Goal: Transaction & Acquisition: Purchase product/service

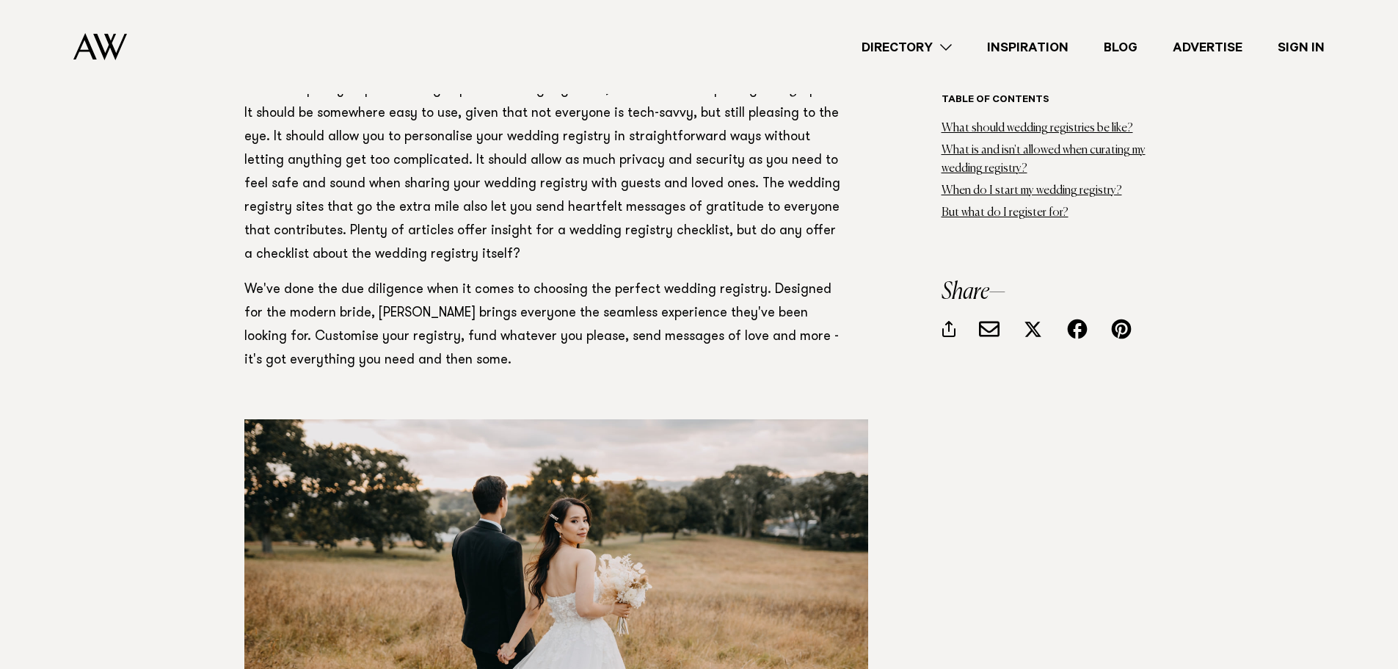
scroll to position [1174, 0]
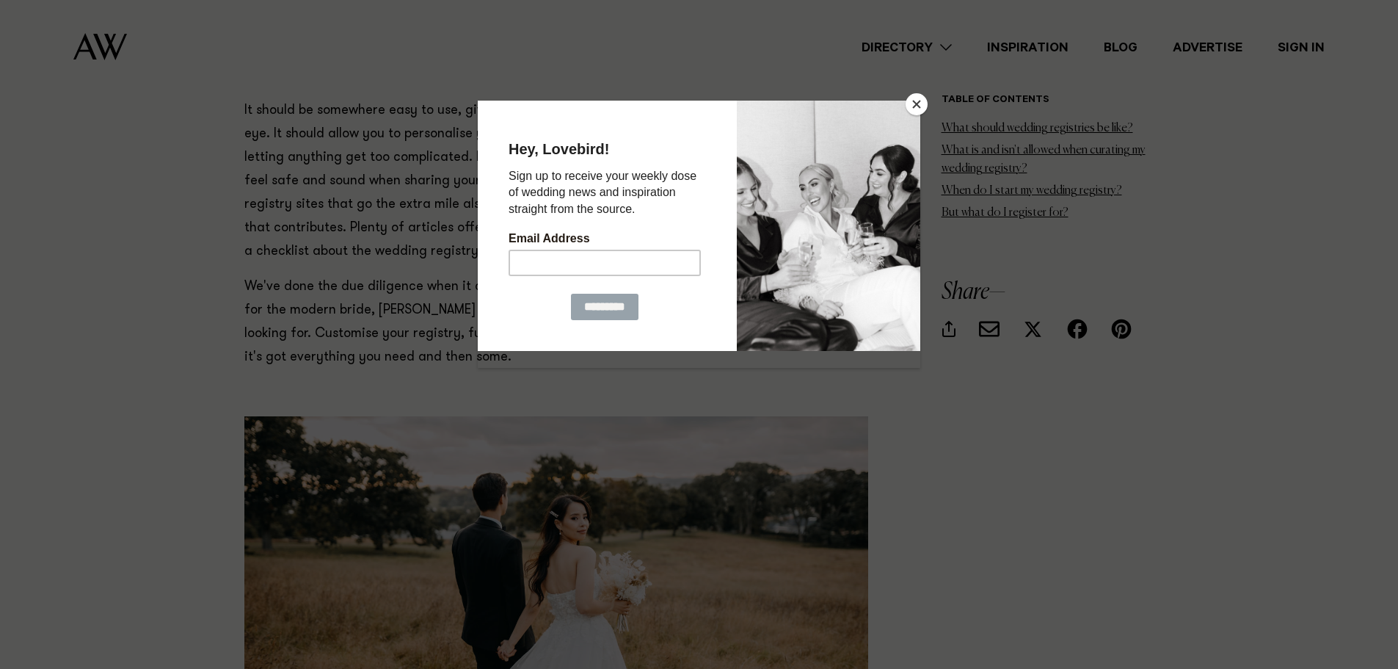
click at [920, 95] on button "Close" at bounding box center [917, 104] width 22 height 22
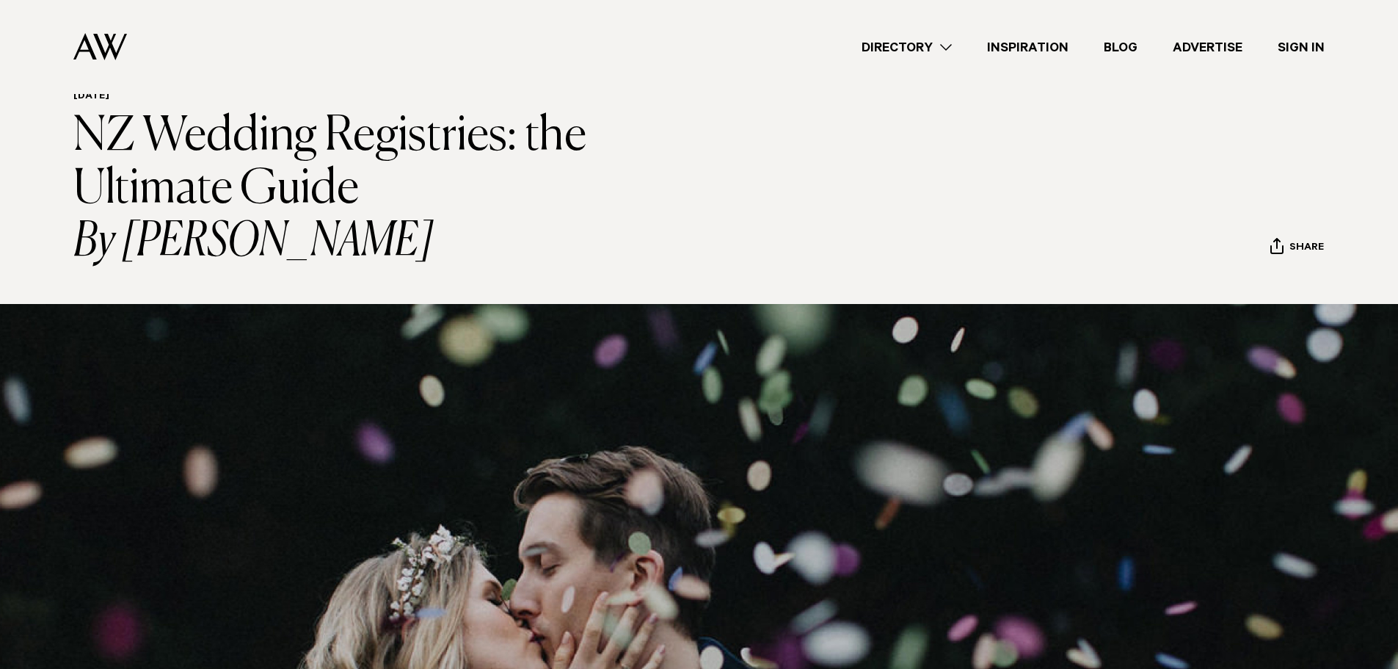
scroll to position [0, 0]
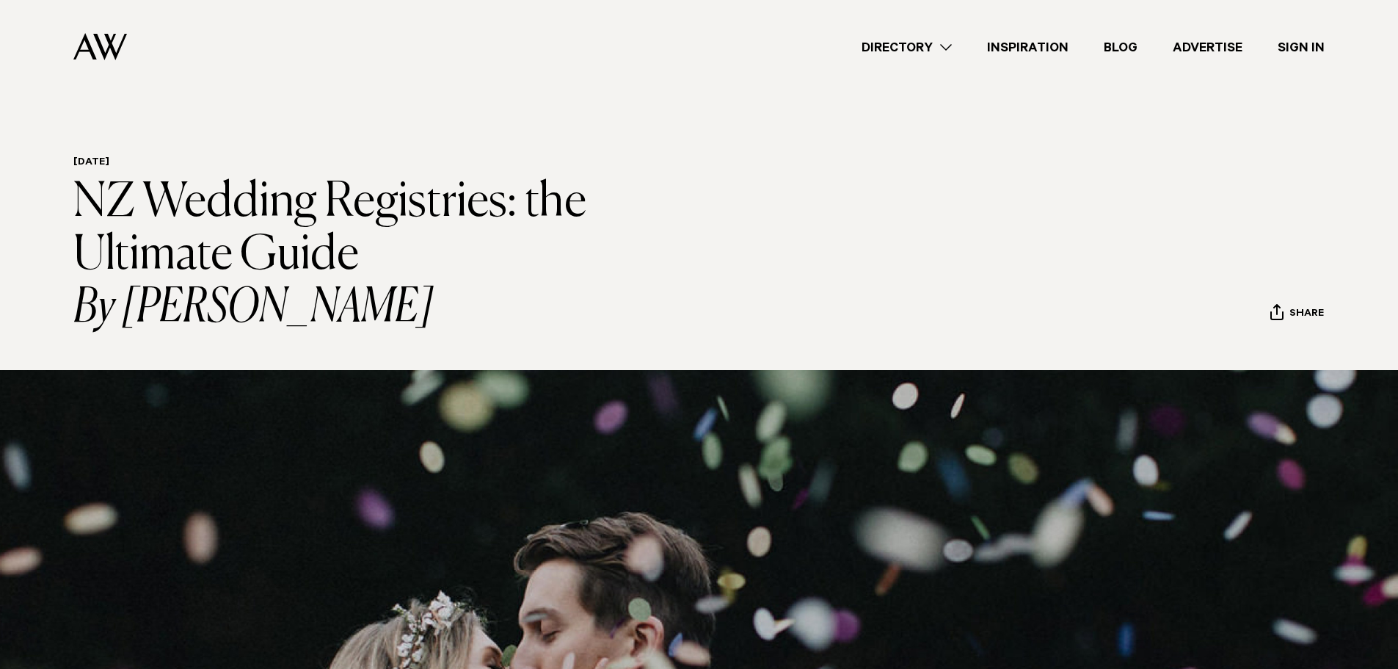
click at [945, 46] on link "Directory" at bounding box center [907, 47] width 126 height 20
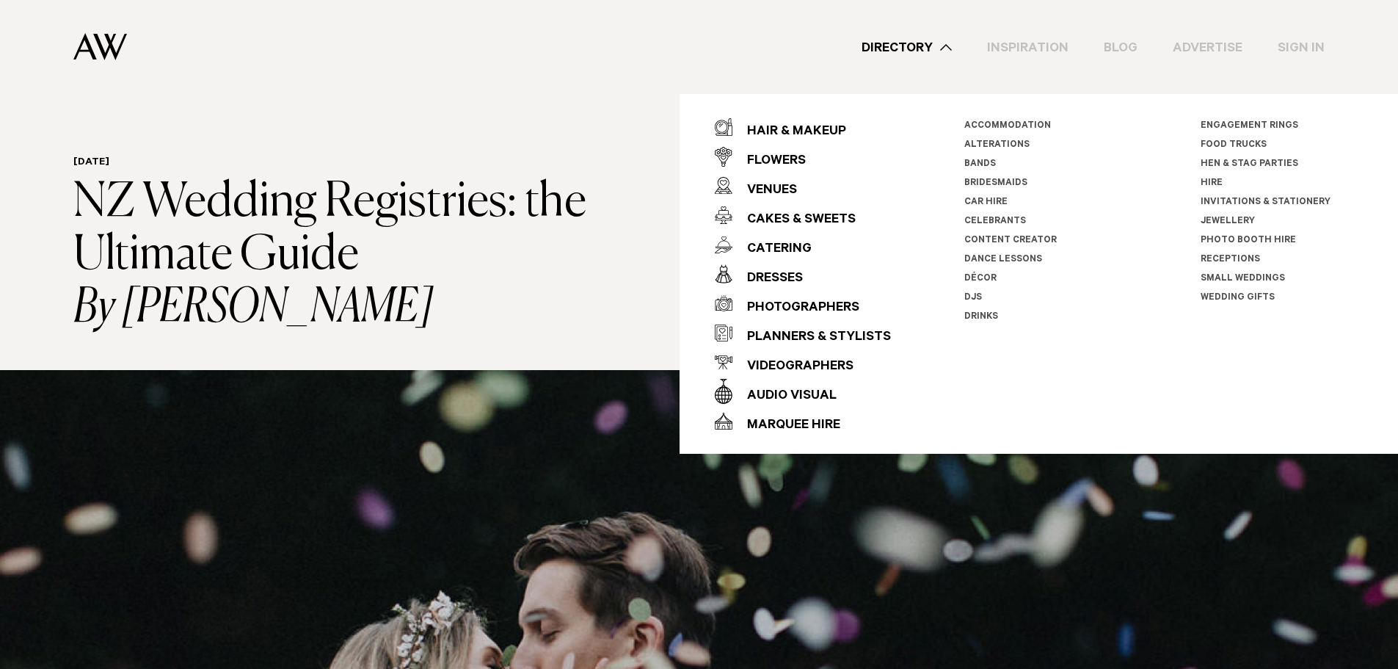
click at [1207, 298] on link "Wedding Gifts" at bounding box center [1238, 298] width 74 height 10
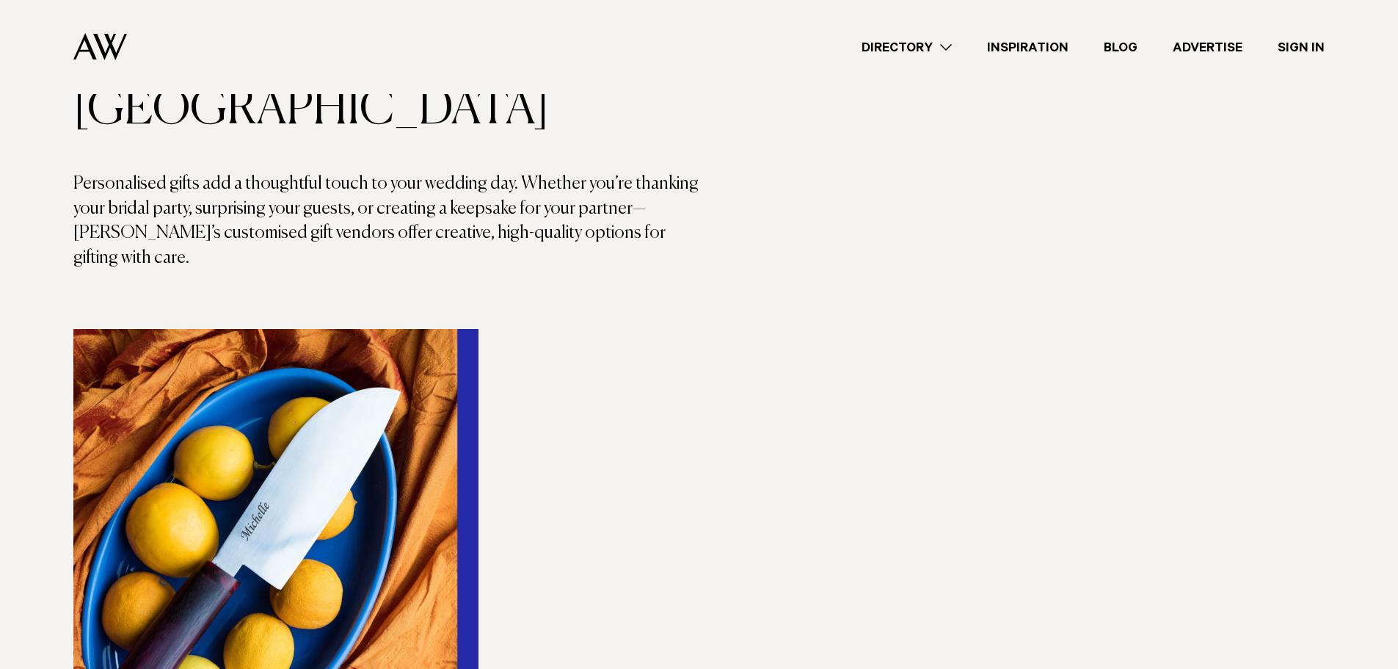
scroll to position [147, 0]
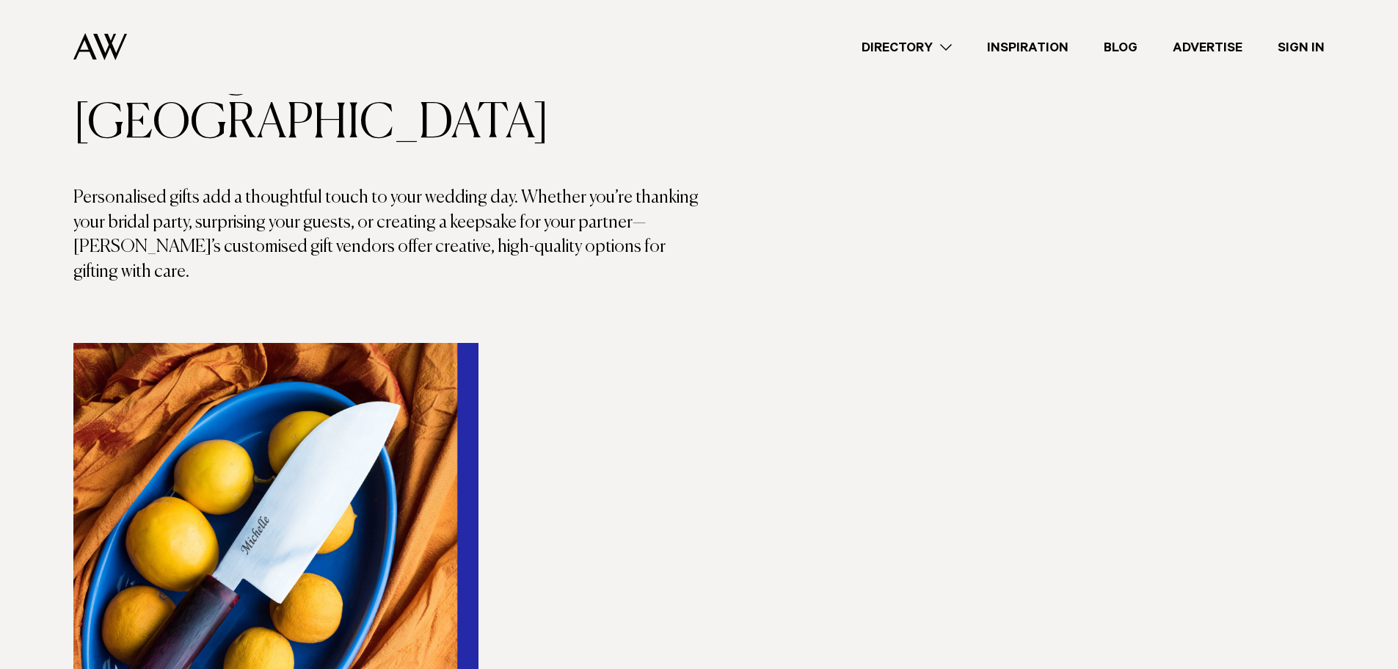
click at [313, 396] on img at bounding box center [275, 615] width 405 height 544
